Goal: Navigation & Orientation: Find specific page/section

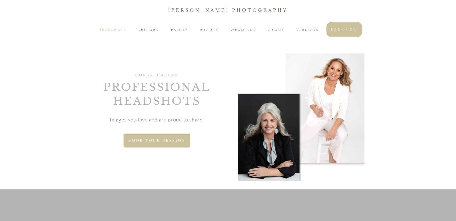
drag, startPoint x: 119, startPoint y: 30, endPoint x: 121, endPoint y: 32, distance: 3.4
click at [119, 29] on span "HEADSHOTS" at bounding box center [113, 30] width 28 height 6
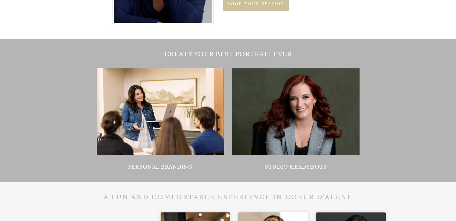
scroll to position [493, 0]
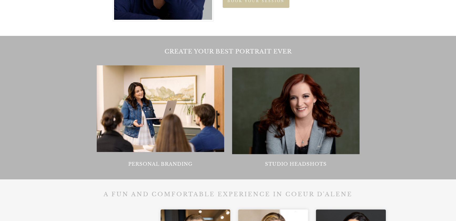
click at [300, 137] on div at bounding box center [296, 110] width 128 height 87
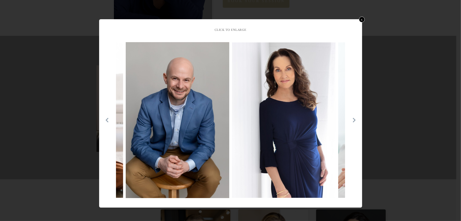
click at [353, 120] on icon at bounding box center [354, 119] width 5 height 5
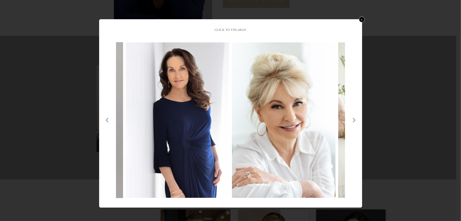
click at [353, 119] on icon at bounding box center [354, 119] width 5 height 5
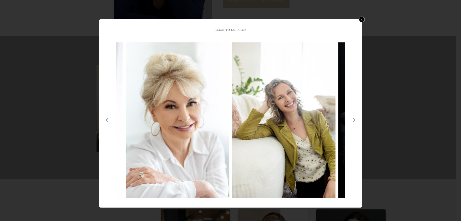
click at [353, 119] on icon at bounding box center [354, 119] width 5 height 5
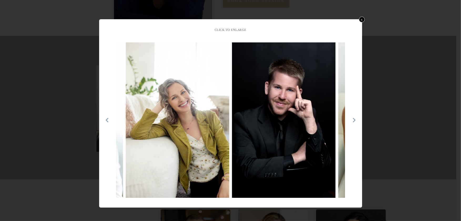
click at [353, 119] on icon at bounding box center [354, 119] width 5 height 5
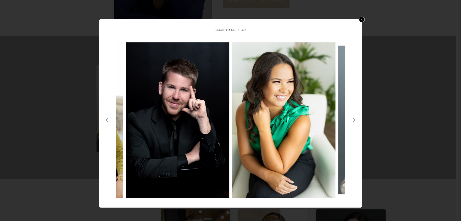
click at [354, 119] on icon at bounding box center [354, 120] width 3 height 4
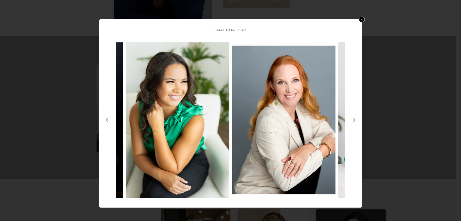
click at [354, 119] on icon at bounding box center [354, 120] width 3 height 4
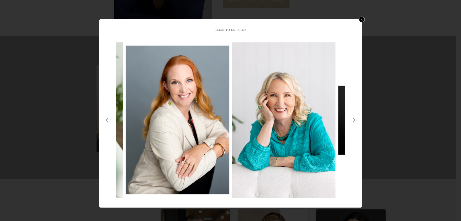
click at [354, 119] on icon at bounding box center [354, 120] width 3 height 4
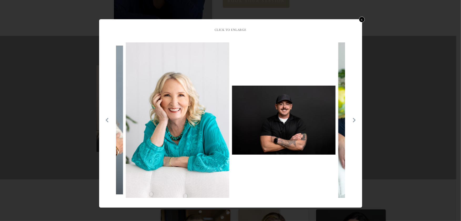
click at [354, 119] on icon at bounding box center [354, 120] width 3 height 4
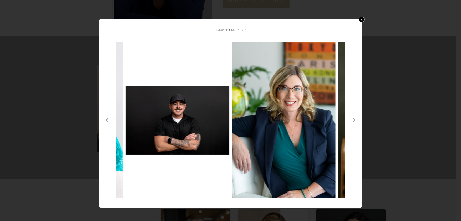
click at [354, 119] on icon at bounding box center [354, 120] width 3 height 4
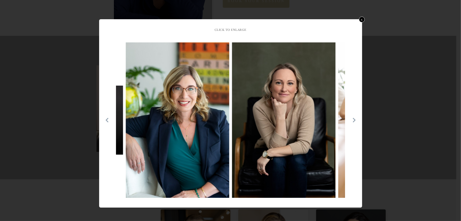
click at [354, 119] on icon at bounding box center [354, 120] width 3 height 4
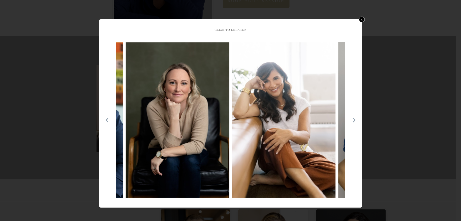
click at [354, 119] on icon at bounding box center [354, 120] width 3 height 4
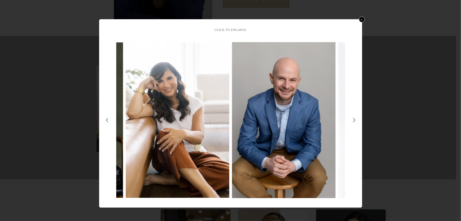
click at [354, 119] on icon at bounding box center [354, 120] width 3 height 4
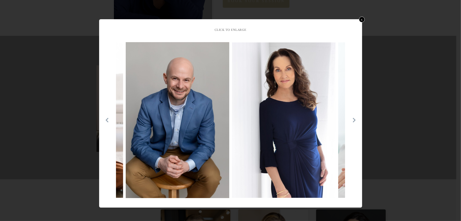
click at [354, 119] on icon at bounding box center [354, 120] width 3 height 4
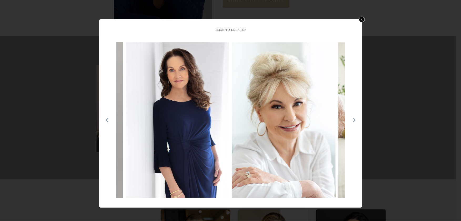
click at [354, 119] on icon at bounding box center [354, 120] width 3 height 4
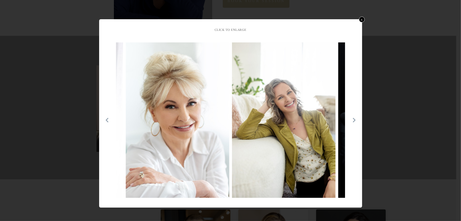
click at [354, 119] on icon at bounding box center [354, 120] width 3 height 4
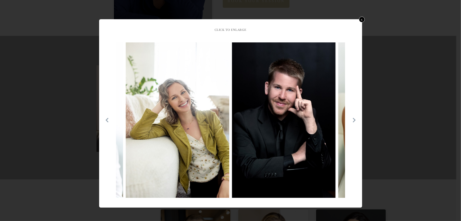
click at [354, 119] on icon at bounding box center [354, 120] width 3 height 4
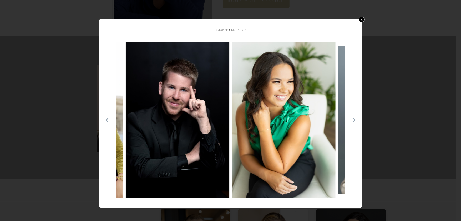
click at [354, 119] on icon at bounding box center [354, 120] width 3 height 4
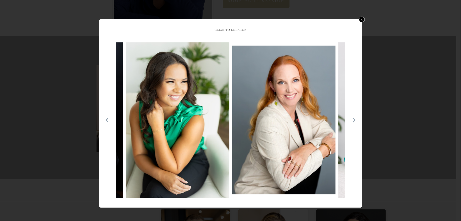
click at [354, 119] on icon at bounding box center [354, 120] width 3 height 4
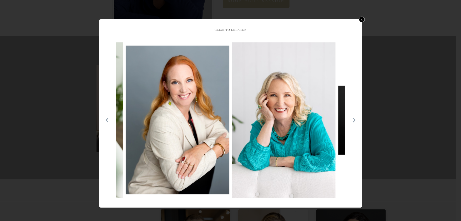
click at [354, 119] on icon at bounding box center [354, 120] width 3 height 4
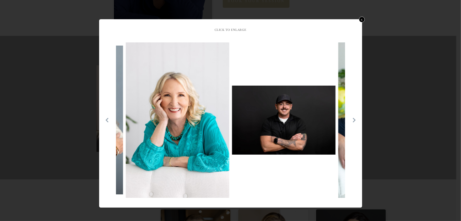
click at [354, 119] on icon at bounding box center [354, 120] width 3 height 4
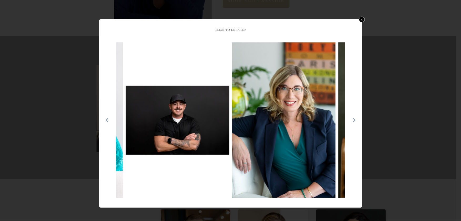
click at [354, 119] on icon at bounding box center [354, 120] width 3 height 4
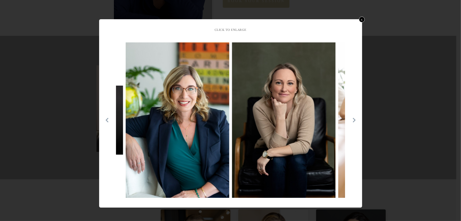
click at [354, 119] on icon at bounding box center [354, 120] width 3 height 4
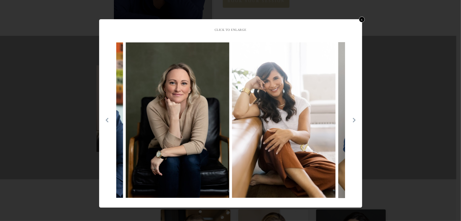
click at [108, 117] on icon at bounding box center [106, 119] width 5 height 5
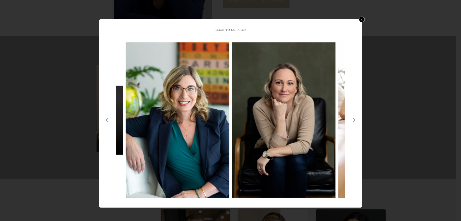
click at [108, 117] on icon at bounding box center [106, 119] width 5 height 5
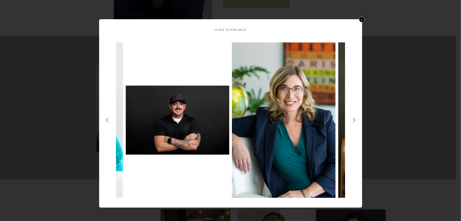
click at [108, 117] on icon at bounding box center [106, 119] width 5 height 5
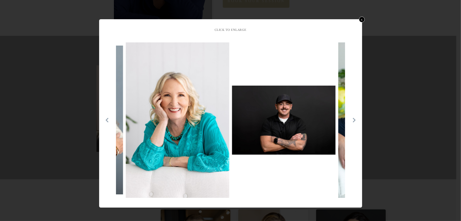
click at [108, 117] on icon at bounding box center [106, 119] width 5 height 5
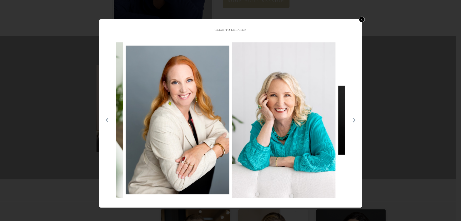
click at [108, 117] on icon at bounding box center [106, 119] width 5 height 5
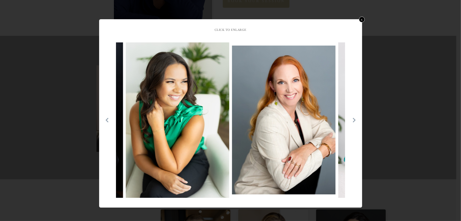
click at [108, 117] on icon at bounding box center [106, 119] width 5 height 5
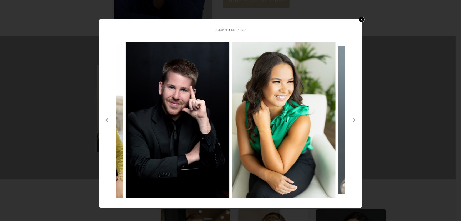
click at [108, 117] on icon at bounding box center [106, 119] width 5 height 5
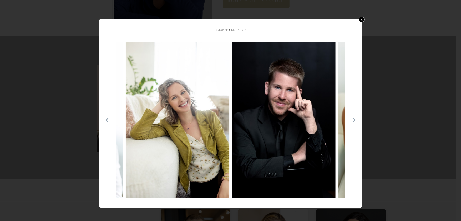
click at [108, 117] on icon at bounding box center [106, 119] width 5 height 5
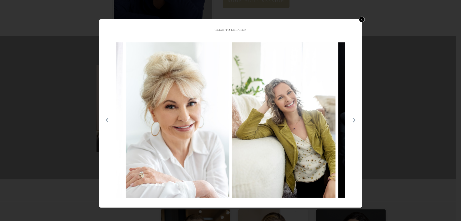
click at [108, 117] on icon at bounding box center [106, 119] width 5 height 5
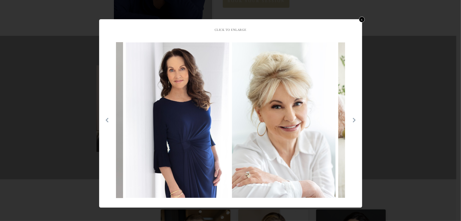
click at [108, 117] on icon at bounding box center [106, 119] width 5 height 5
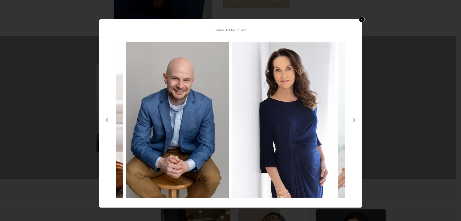
click at [108, 117] on icon at bounding box center [106, 119] width 5 height 5
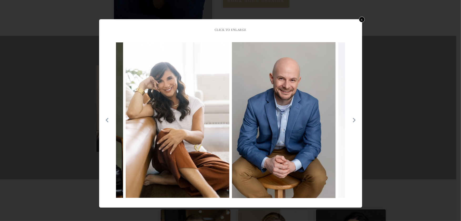
click at [108, 117] on icon at bounding box center [106, 119] width 5 height 5
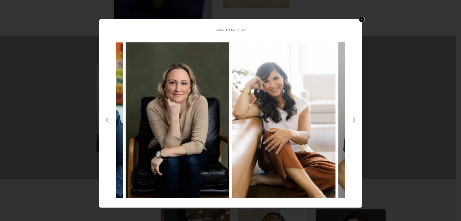
click at [108, 117] on icon at bounding box center [106, 119] width 5 height 5
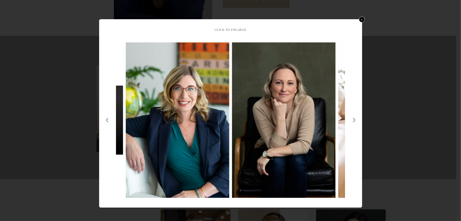
click at [108, 117] on icon at bounding box center [106, 119] width 5 height 5
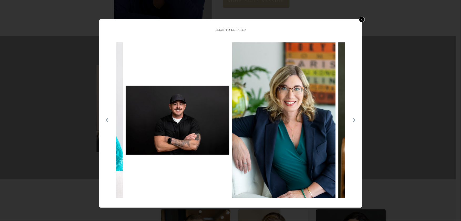
click at [108, 117] on icon at bounding box center [106, 119] width 5 height 5
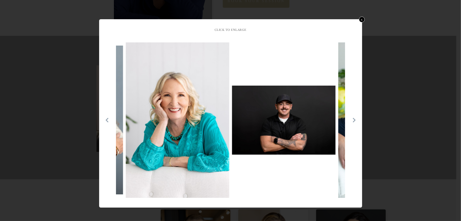
click at [108, 117] on icon at bounding box center [106, 119] width 5 height 5
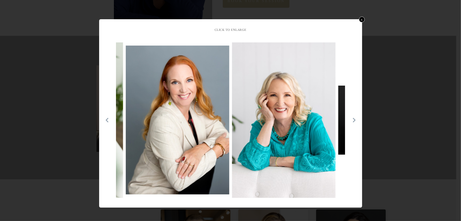
click at [108, 117] on icon at bounding box center [106, 119] width 5 height 5
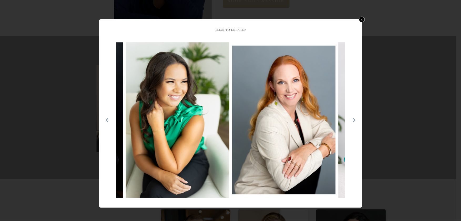
click at [108, 117] on icon at bounding box center [106, 119] width 5 height 5
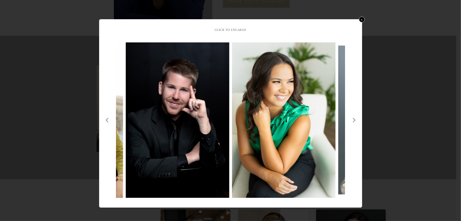
click at [108, 117] on icon at bounding box center [106, 119] width 5 height 5
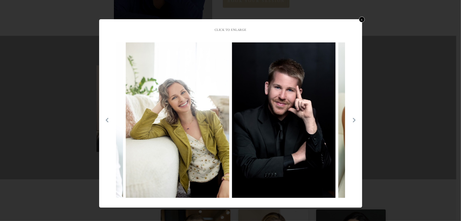
click at [108, 117] on icon at bounding box center [106, 119] width 5 height 5
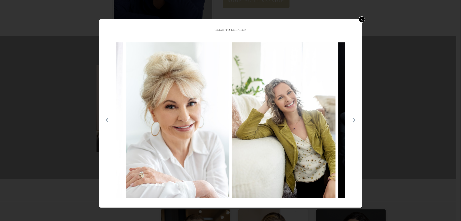
click at [362, 19] on link "x" at bounding box center [361, 19] width 6 height 6
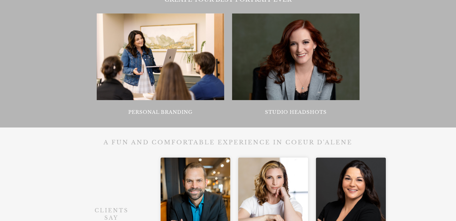
scroll to position [460, 0]
